Goal: Check status: Check status

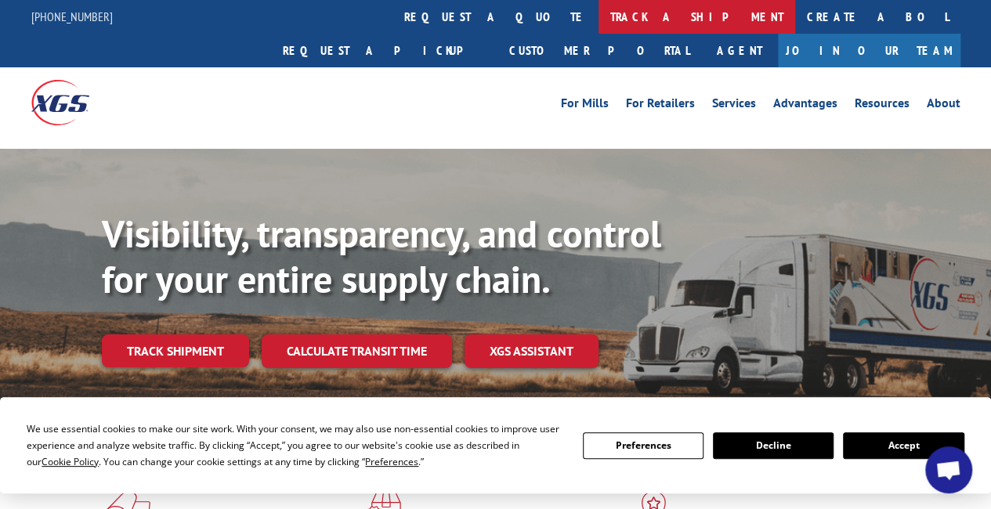
drag, startPoint x: 453, startPoint y: 11, endPoint x: 453, endPoint y: 19, distance: 7.9
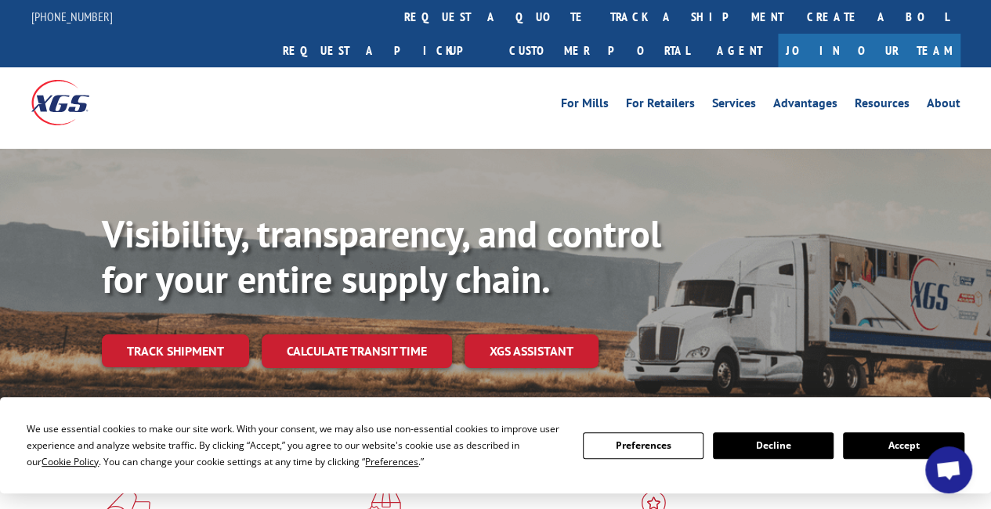
click at [598, 11] on link "track a shipment" at bounding box center [696, 17] width 197 height 34
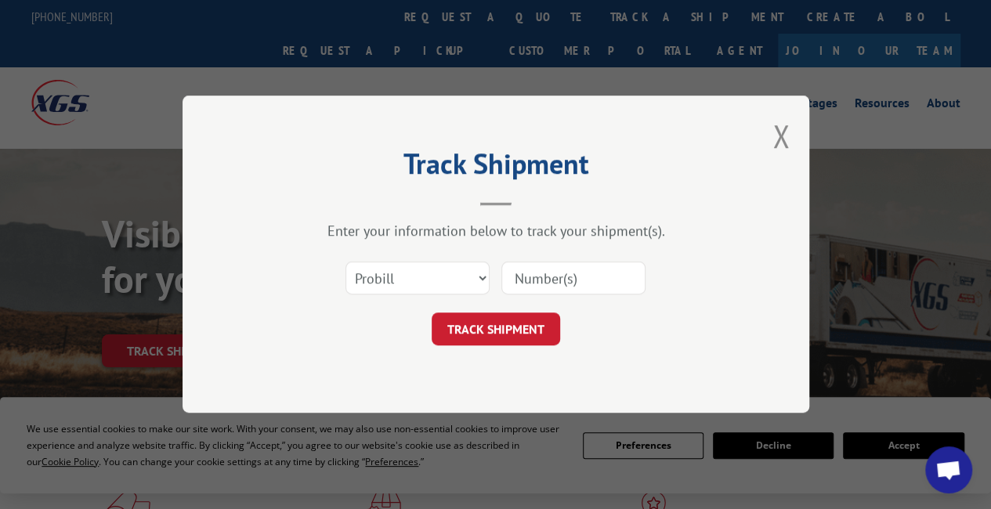
click at [558, 266] on input at bounding box center [573, 278] width 144 height 33
type input "242918"
click button "TRACK SHIPMENT" at bounding box center [496, 329] width 128 height 33
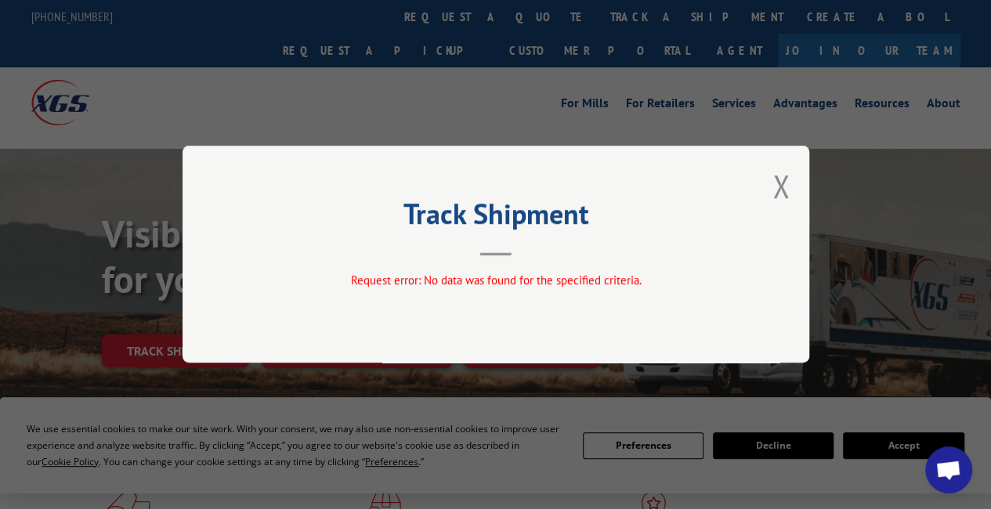
click at [764, 184] on div "Track Shipment Request error: No data was found for the specified criteria." at bounding box center [495, 254] width 627 height 217
drag, startPoint x: 791, startPoint y: 194, endPoint x: 782, endPoint y: 186, distance: 12.2
click at [788, 192] on div "Track Shipment Request error: No data was found for the specified criteria." at bounding box center [495, 254] width 627 height 217
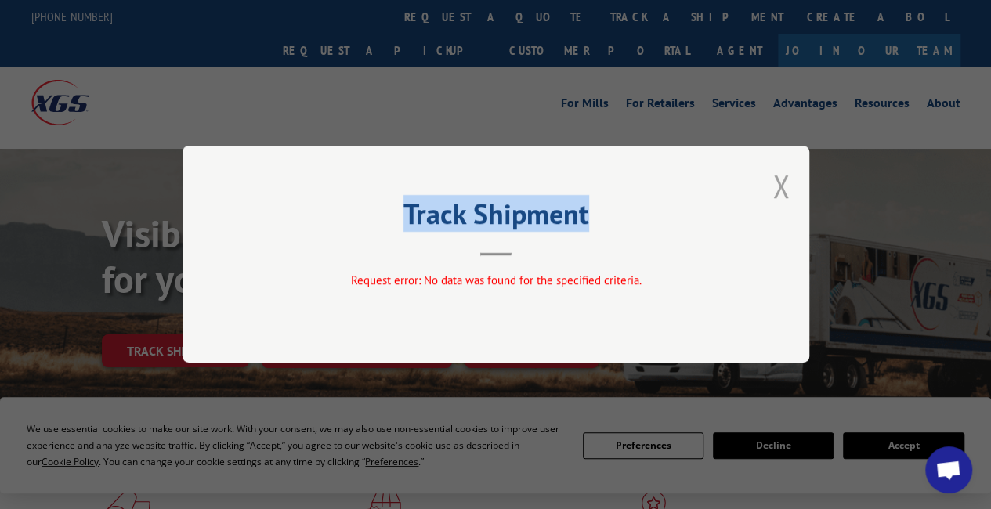
click at [782, 189] on button "Close modal" at bounding box center [780, 186] width 17 height 42
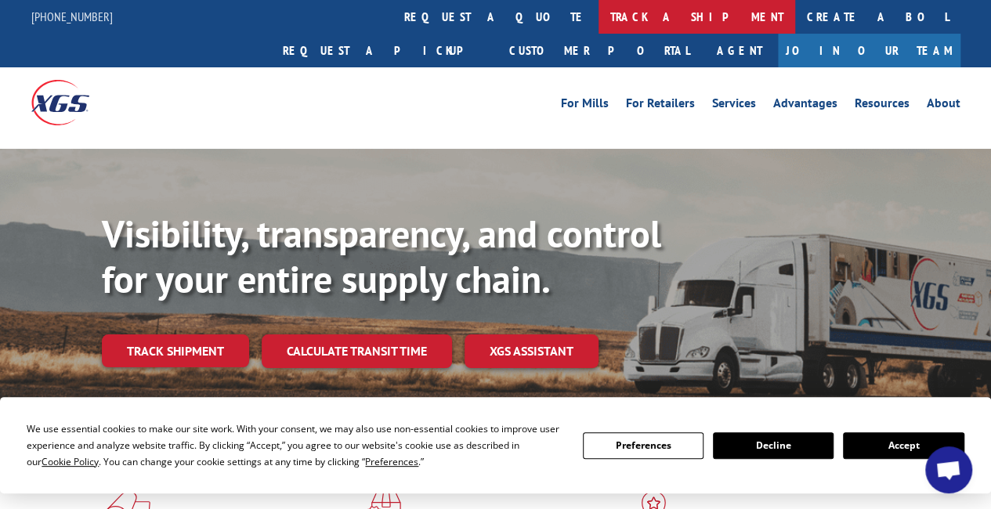
click at [598, 18] on link "track a shipment" at bounding box center [696, 17] width 197 height 34
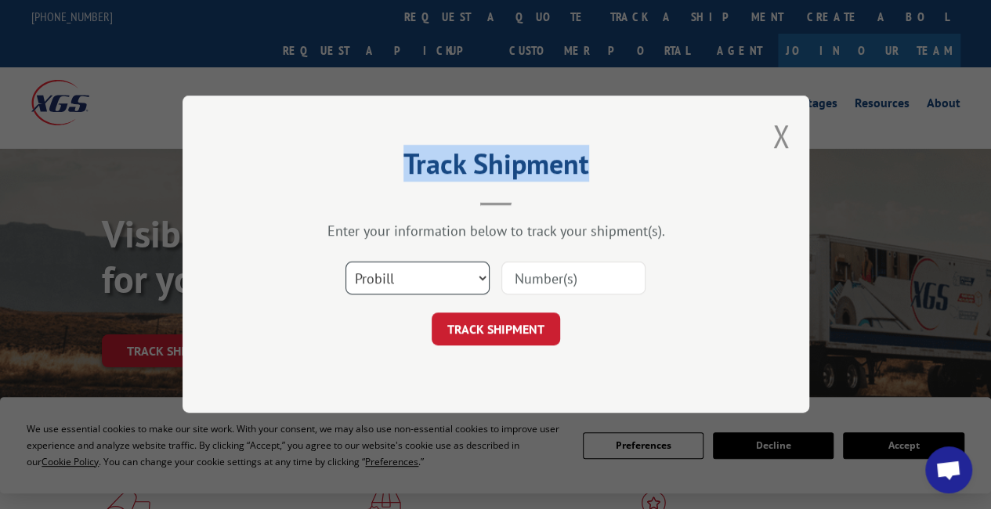
click at [415, 272] on select "Select category... Probill BOL PO" at bounding box center [417, 278] width 144 height 33
select select "bol"
click at [345, 262] on select "Select category... Probill BOL PO" at bounding box center [417, 278] width 144 height 33
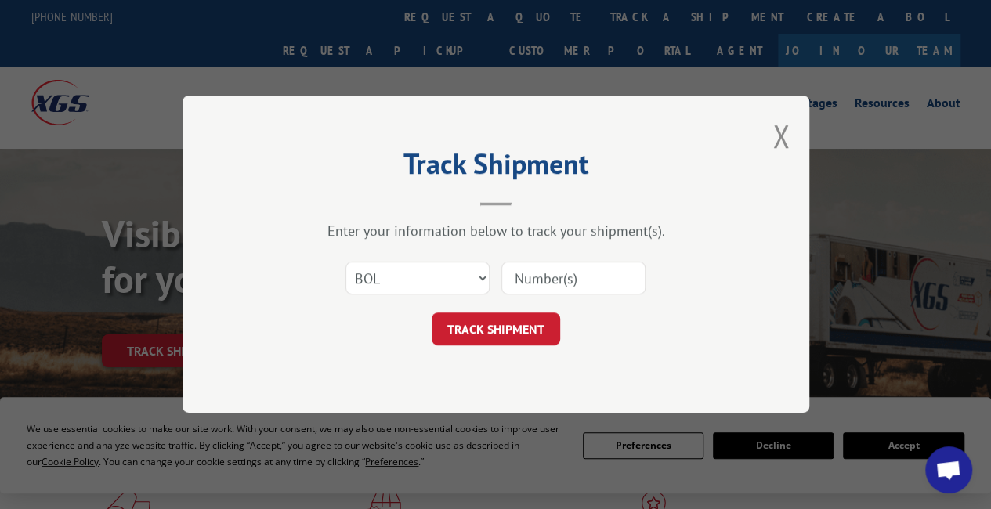
click at [511, 280] on input at bounding box center [573, 278] width 144 height 33
type input "242918"
click at [486, 329] on button "TRACK SHIPMENT" at bounding box center [496, 329] width 128 height 33
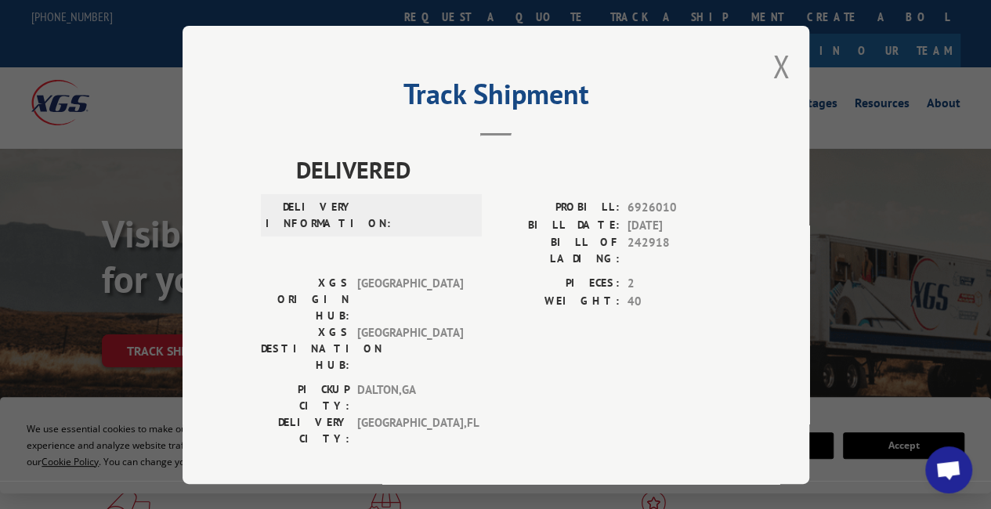
scroll to position [157, 0]
